Goal: Use online tool/utility: Utilize a website feature to perform a specific function

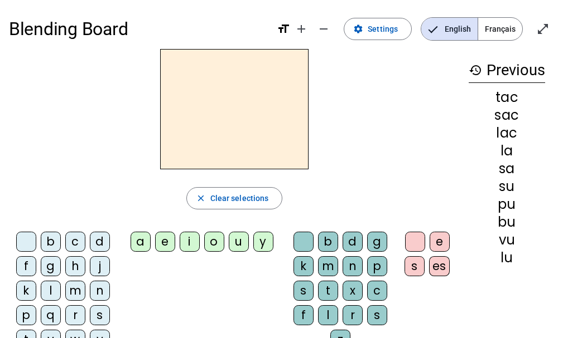
scroll to position [14, 0]
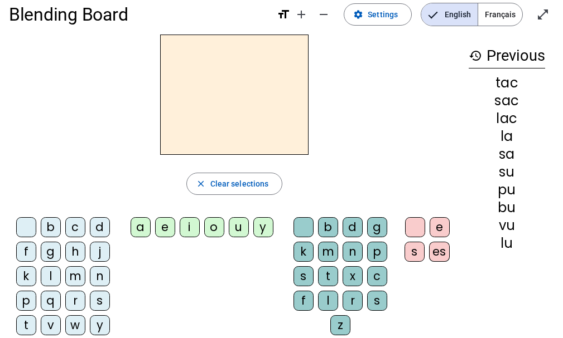
click at [22, 302] on div "p" at bounding box center [26, 301] width 20 height 20
click at [236, 226] on div "u" at bounding box center [239, 227] width 20 height 20
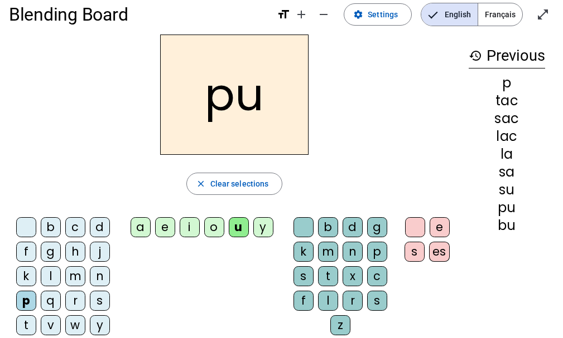
click at [345, 297] on div "r" at bounding box center [352, 301] width 20 height 20
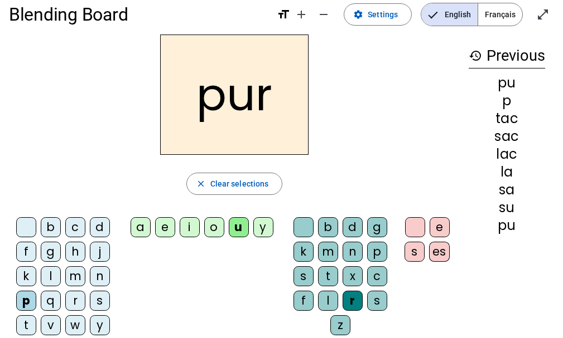
click at [67, 270] on div "m" at bounding box center [75, 277] width 20 height 20
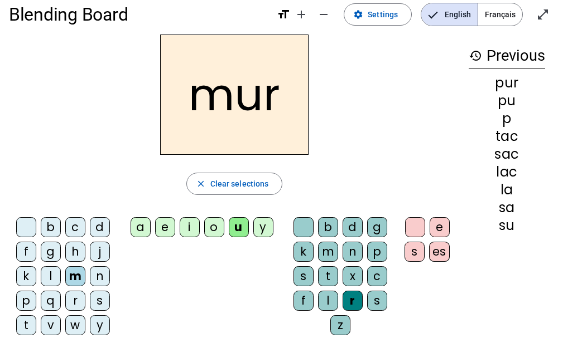
click at [94, 222] on div "d" at bounding box center [100, 227] width 20 height 20
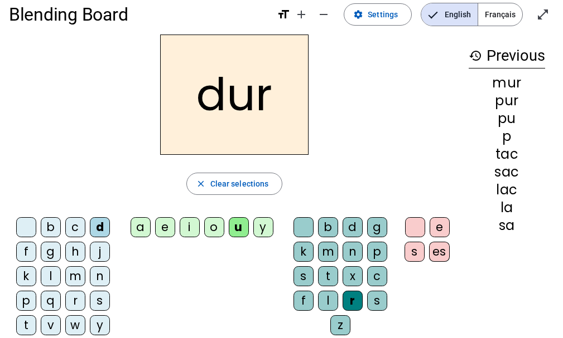
click at [302, 225] on div at bounding box center [303, 227] width 20 height 20
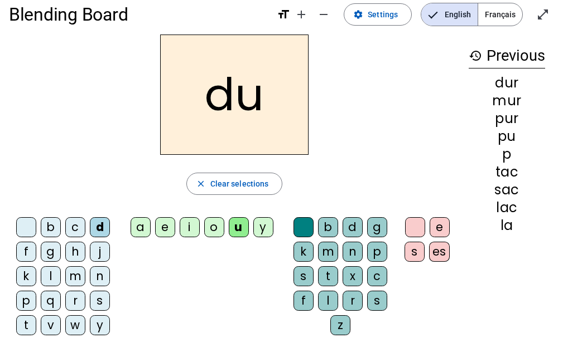
click at [47, 224] on div "b" at bounding box center [51, 227] width 20 height 20
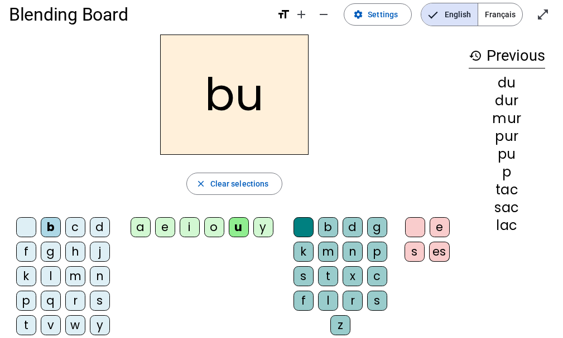
click at [52, 275] on div "l" at bounding box center [51, 277] width 20 height 20
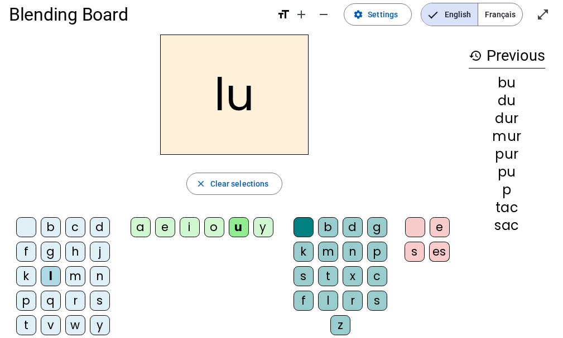
click at [137, 228] on div "a" at bounding box center [140, 227] width 20 height 20
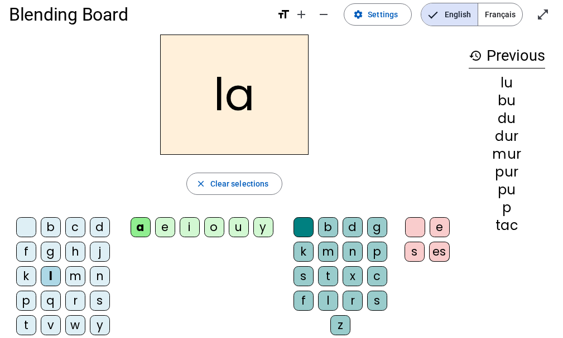
click at [70, 270] on div "m" at bounding box center [75, 277] width 20 height 20
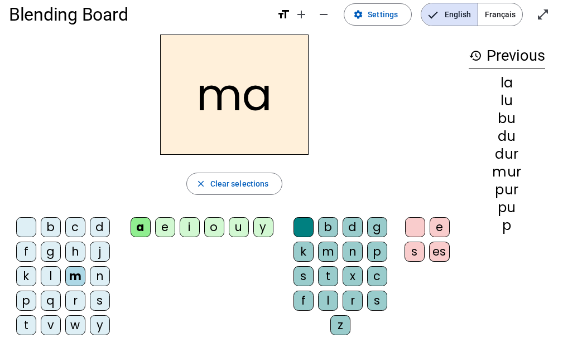
click at [160, 226] on div "e" at bounding box center [165, 227] width 20 height 20
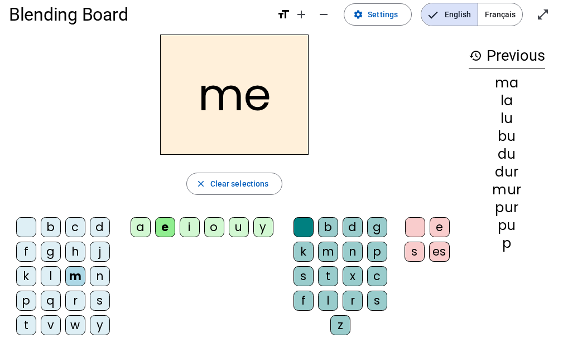
click at [95, 252] on div "j" at bounding box center [100, 252] width 20 height 20
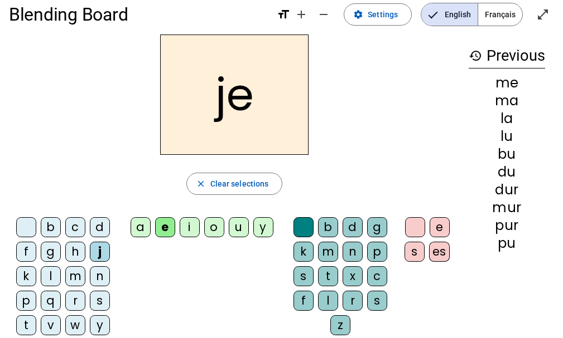
click at [100, 226] on div "d" at bounding box center [100, 227] width 20 height 20
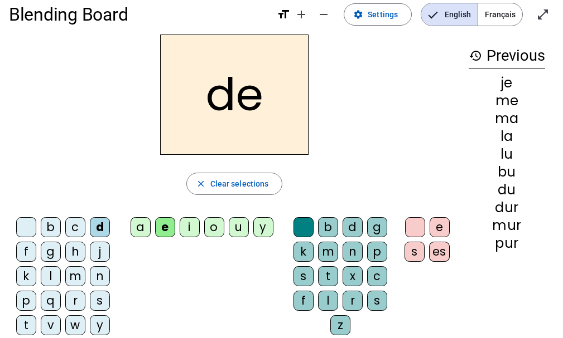
click at [25, 321] on div "t" at bounding box center [26, 326] width 20 height 20
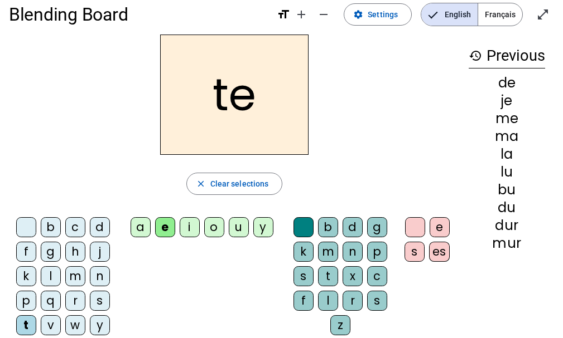
click at [91, 273] on div "n" at bounding box center [100, 277] width 20 height 20
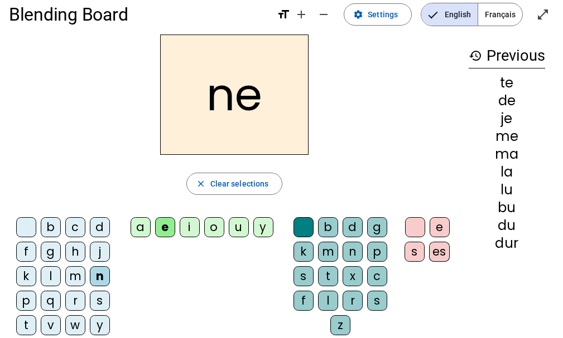
click at [186, 225] on div "i" at bounding box center [190, 227] width 20 height 20
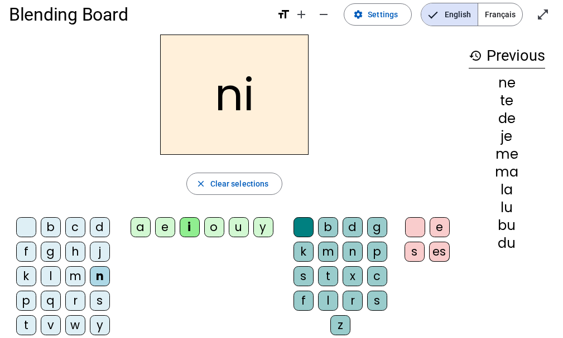
click at [95, 294] on div "s" at bounding box center [100, 301] width 20 height 20
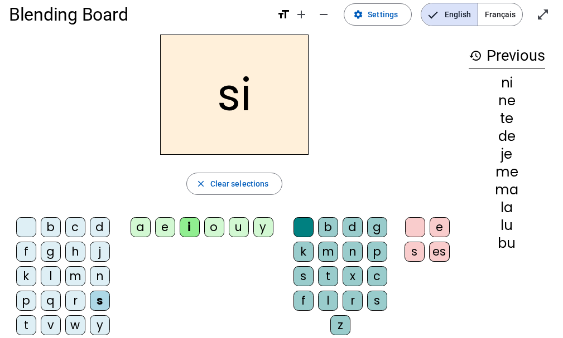
click at [324, 299] on div "l" at bounding box center [328, 301] width 20 height 20
